Goal: Complete application form: Complete application form

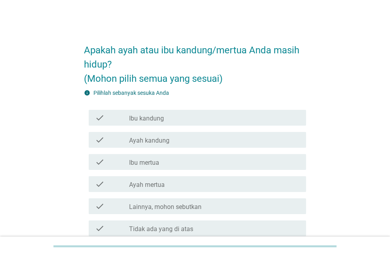
click at [157, 114] on div "check_box_outline_blank Ibu kandung" at bounding box center [214, 117] width 171 height 9
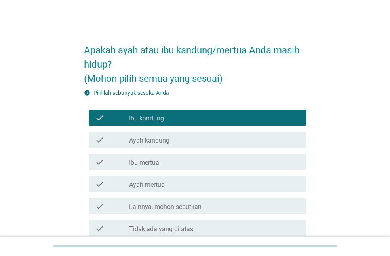
click at [160, 144] on label "Ayah kandung" at bounding box center [149, 141] width 40 height 8
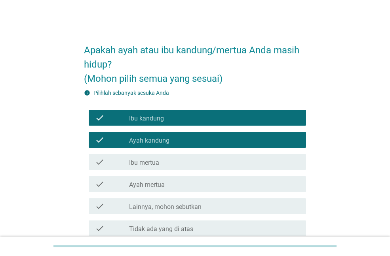
click at [161, 161] on div "check_box_outline_blank Ibu mertua" at bounding box center [214, 162] width 171 height 9
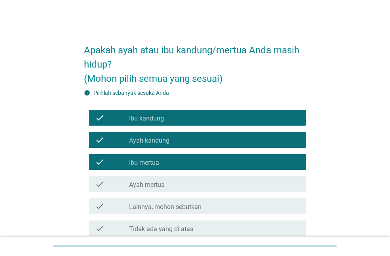
click at [163, 184] on label "Ayah mertua" at bounding box center [147, 185] width 36 height 8
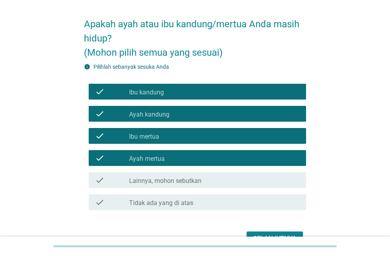
scroll to position [40, 0]
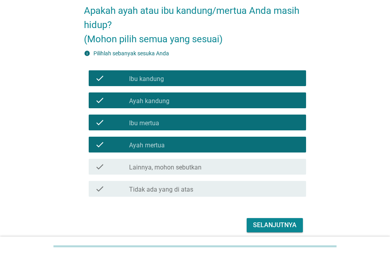
click at [279, 222] on div "Selanjutnya" at bounding box center [275, 225] width 44 height 9
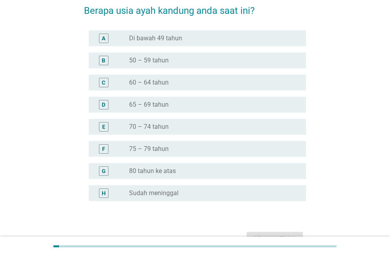
scroll to position [0, 0]
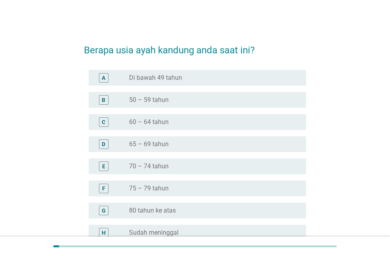
click at [186, 123] on div "radio_button_unchecked 60 – 64 tahun" at bounding box center [211, 122] width 164 height 8
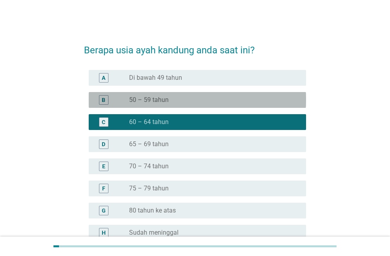
click at [221, 104] on div "radio_button_unchecked 50 – 59 tahun" at bounding box center [211, 100] width 164 height 8
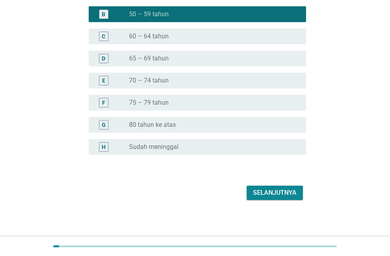
scroll to position [86, 0]
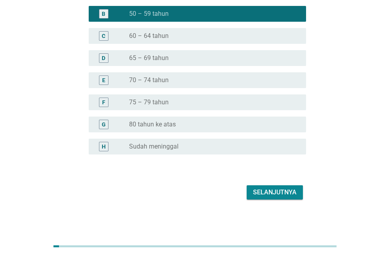
click at [277, 192] on div "Selanjutnya" at bounding box center [275, 192] width 44 height 9
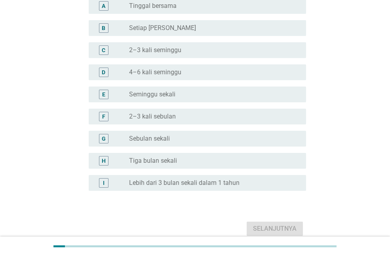
scroll to position [0, 0]
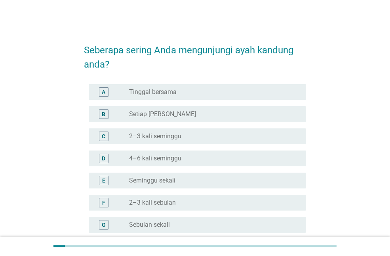
click at [193, 115] on div "radio_button_unchecked Setiap Hari" at bounding box center [211, 114] width 164 height 8
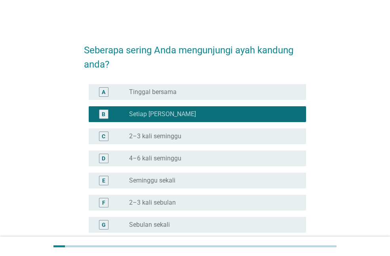
click at [183, 137] on div "radio_button_unchecked 2–3 kali seminggu" at bounding box center [211, 137] width 164 height 8
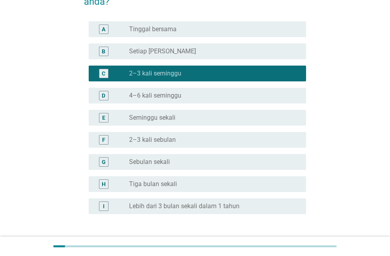
scroll to position [123, 0]
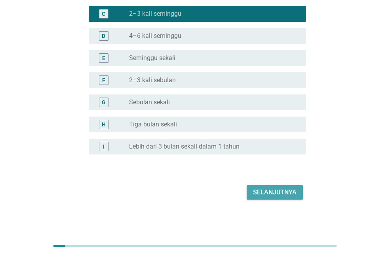
click at [262, 190] on div "Selanjutnya" at bounding box center [275, 192] width 44 height 9
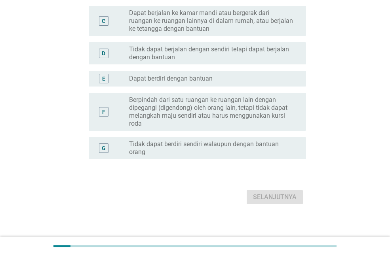
scroll to position [0, 0]
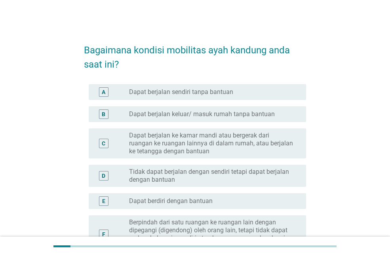
click at [208, 93] on label "Dapat berjalan sendiri tanpa bantuan" at bounding box center [181, 92] width 104 height 8
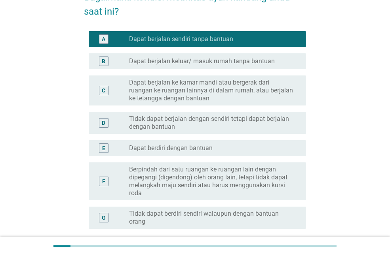
scroll to position [127, 0]
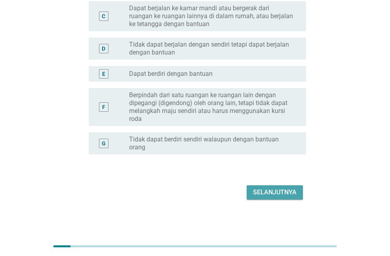
click at [270, 193] on div "Selanjutnya" at bounding box center [275, 192] width 44 height 9
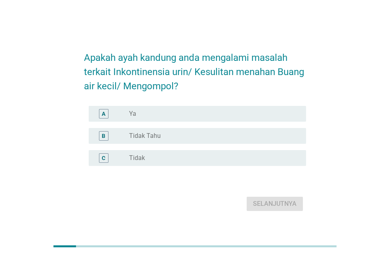
click at [159, 159] on div "radio_button_unchecked Tidak" at bounding box center [211, 158] width 164 height 8
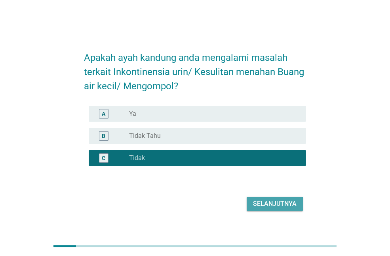
click at [274, 205] on div "Selanjutnya" at bounding box center [275, 203] width 44 height 9
